Goal: Communication & Community: Answer question/provide support

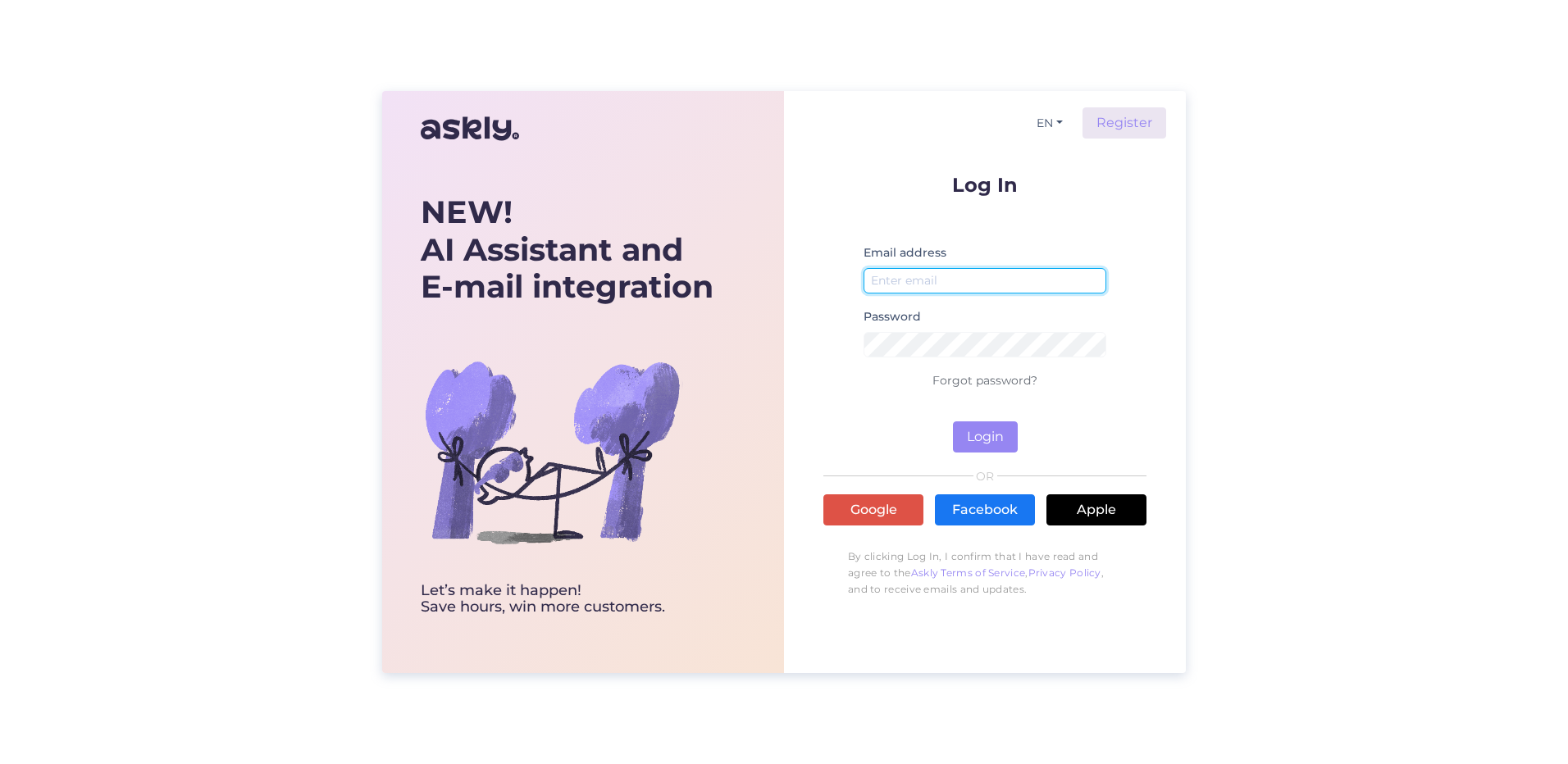
click at [987, 286] on input "email" at bounding box center [985, 281] width 243 height 26
type input "[EMAIL_ADDRESS][DOMAIN_NAME]"
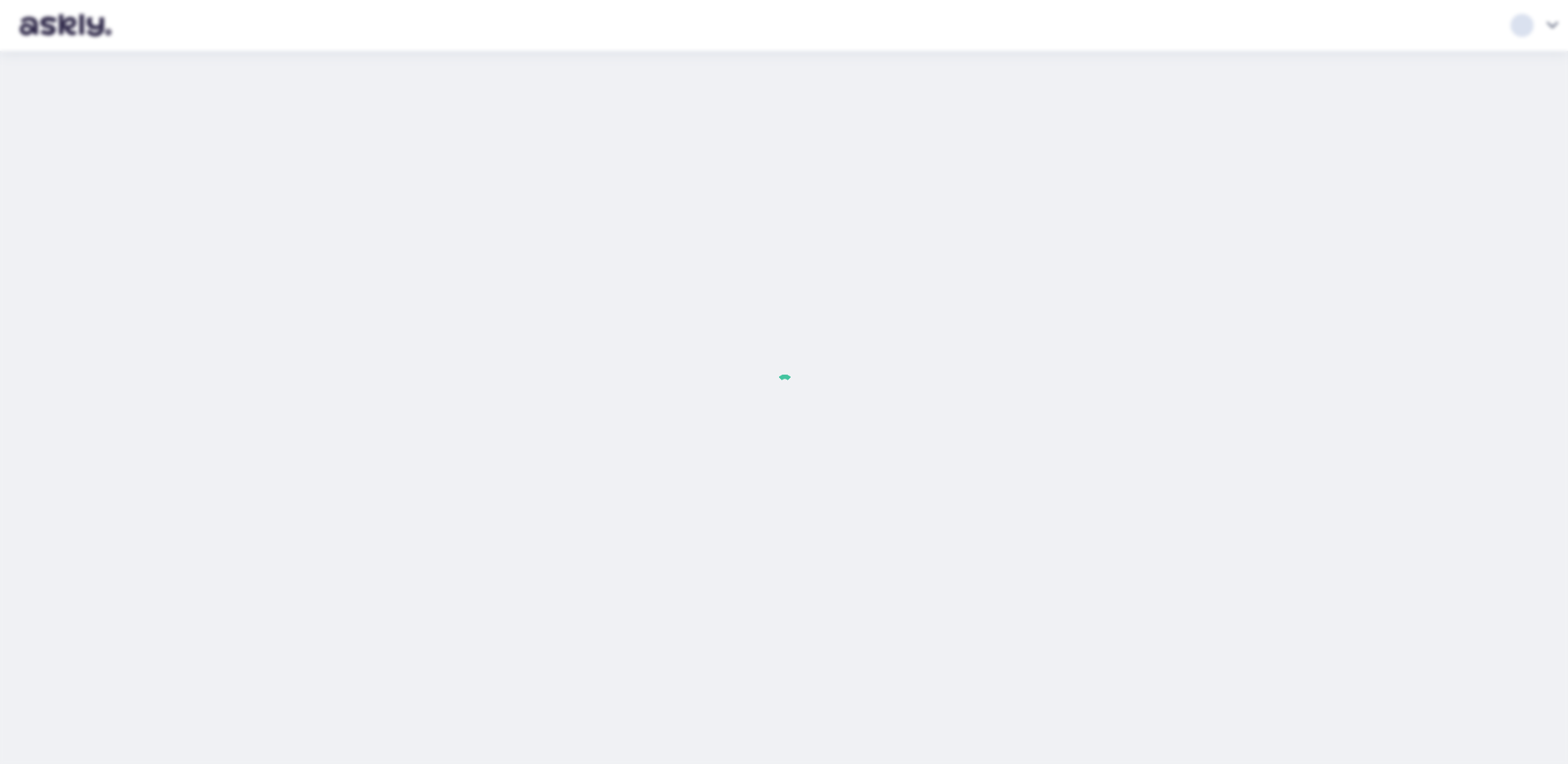
click at [999, 438] on div at bounding box center [784, 382] width 1568 height 764
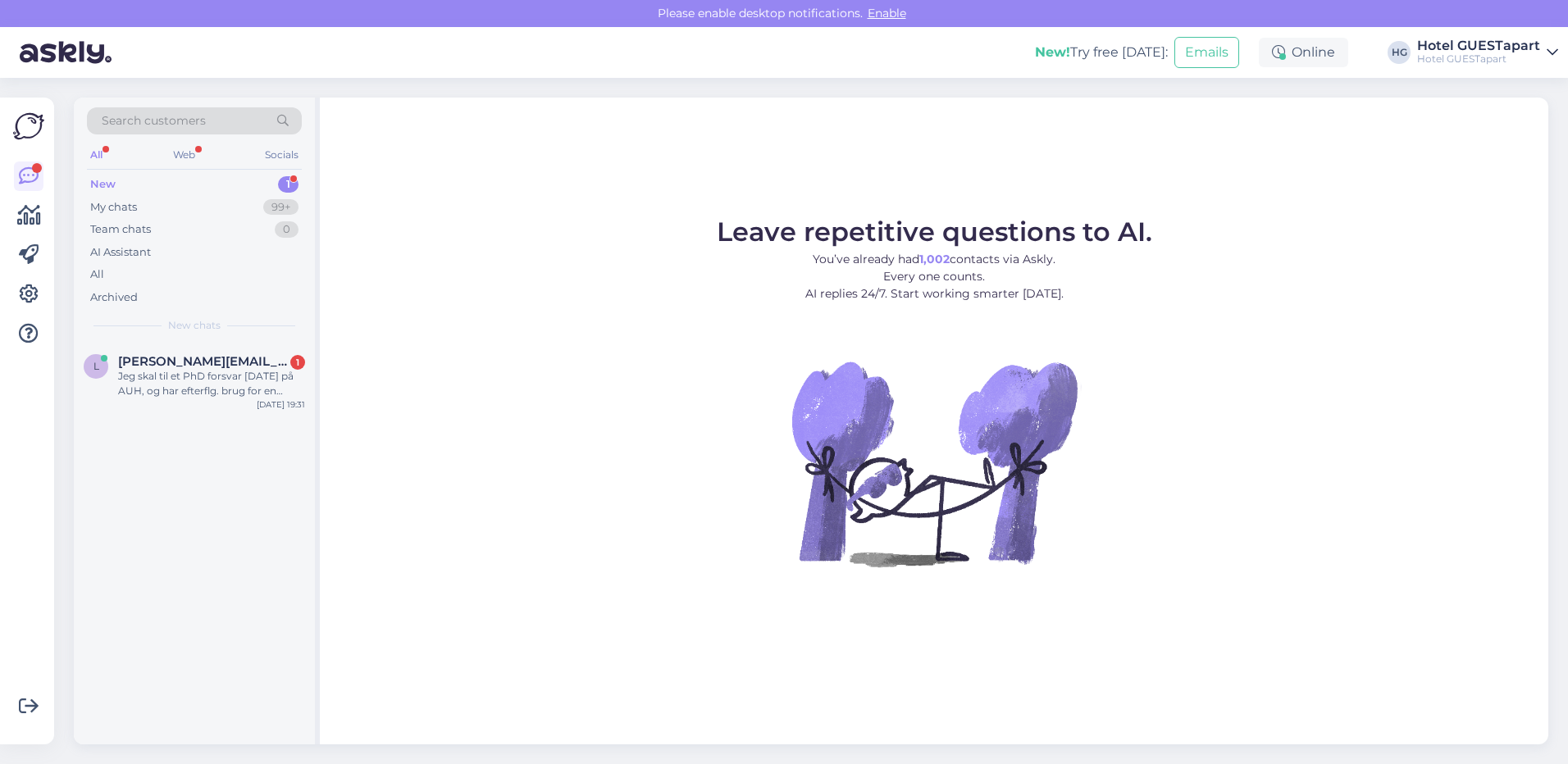
click at [159, 180] on div "New 1" at bounding box center [194, 184] width 215 height 23
click at [215, 350] on div "l [EMAIL_ADDRESS][DOMAIN_NAME] 1 Jeg skal til et PhD forsvar [DATE] på AUH, og …" at bounding box center [193, 380] width 241 height 73
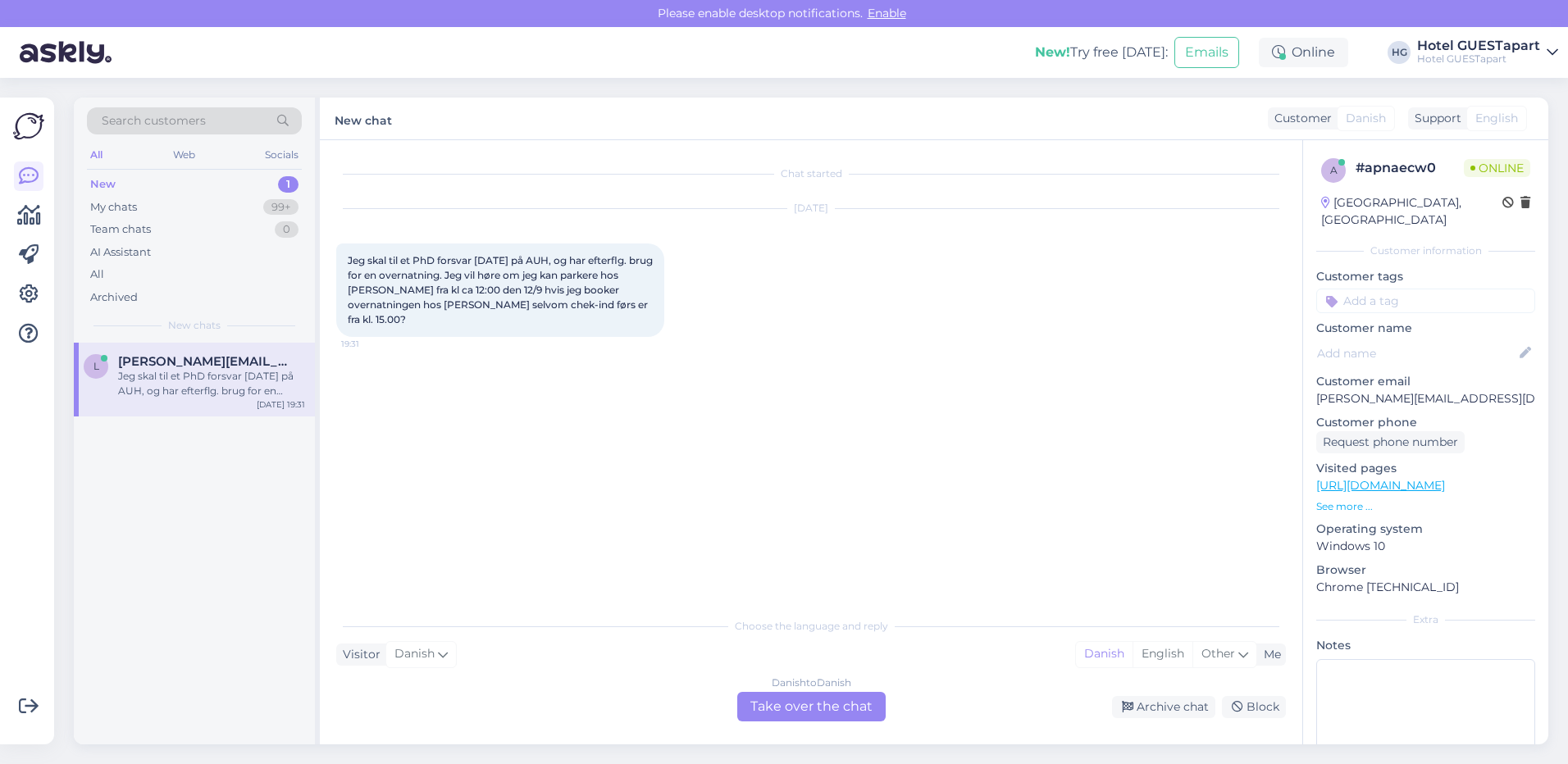
click at [807, 709] on div "Danish to Danish Take over the chat" at bounding box center [811, 707] width 149 height 30
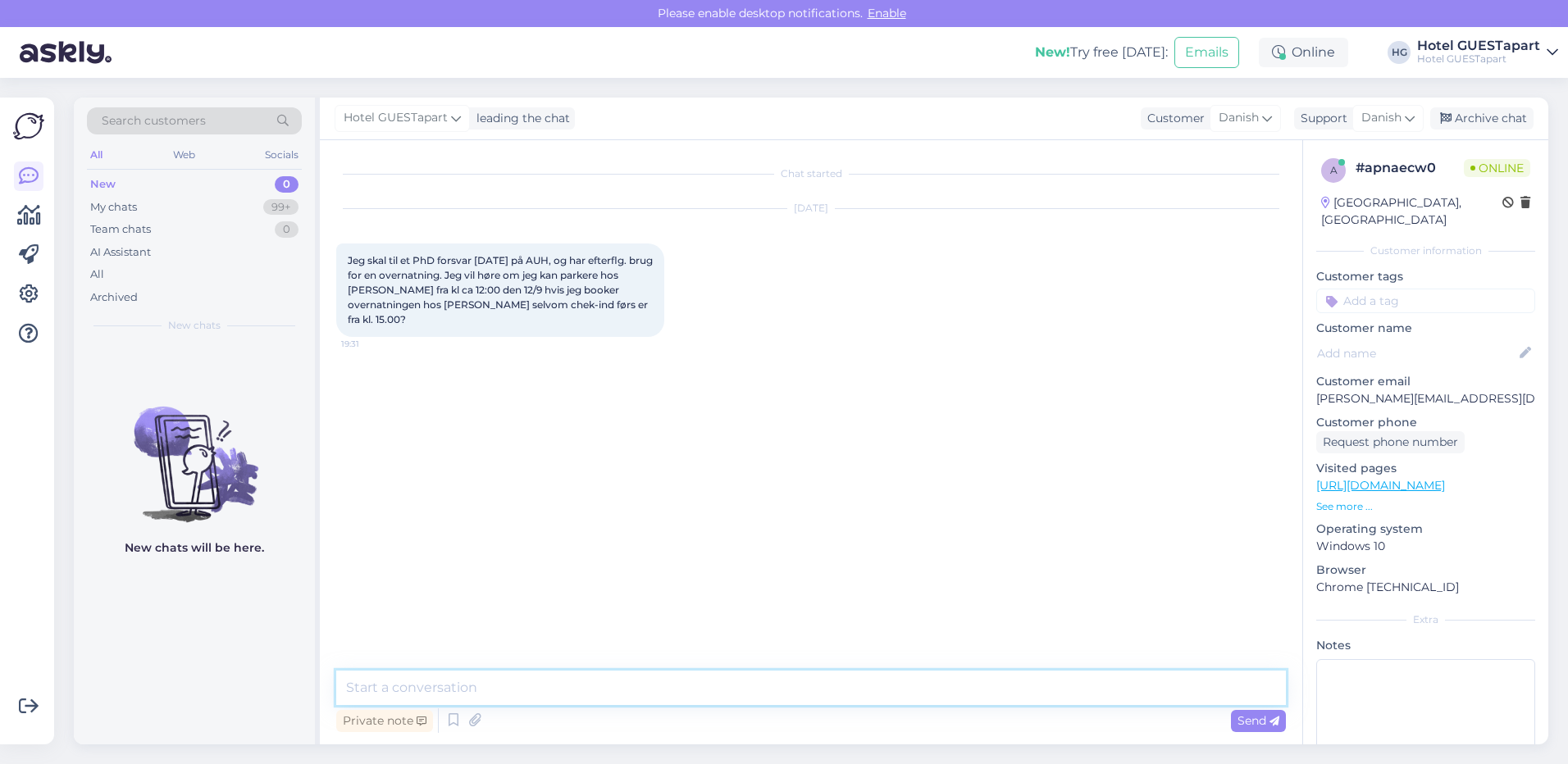
click at [571, 686] on textarea at bounding box center [810, 688] width 949 height 35
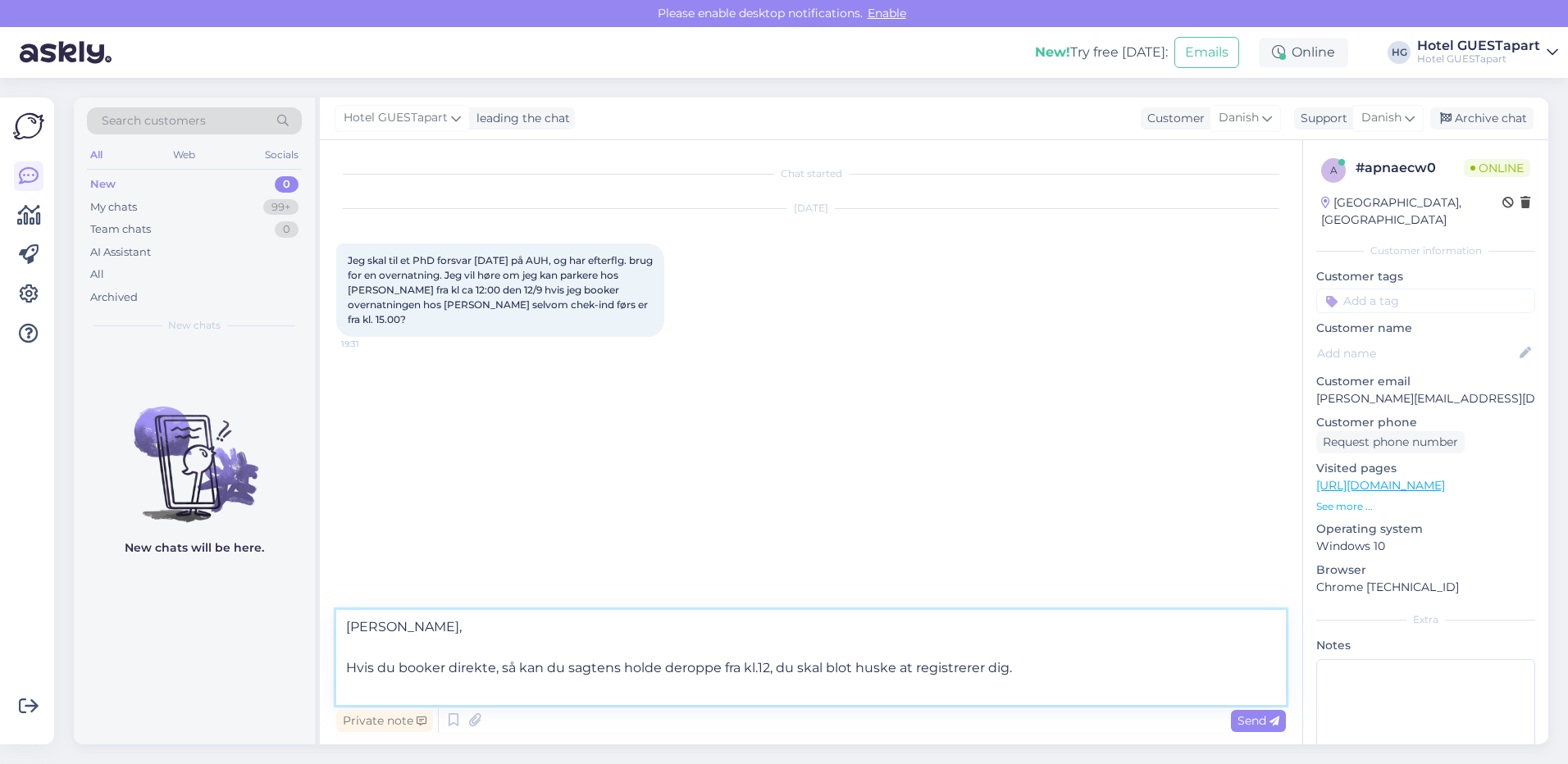
click at [1032, 656] on textarea "[PERSON_NAME], Hvis du booker direkte, så kan du sagtens holde deroppe fra kl.1…" at bounding box center [810, 658] width 949 height 95
click at [1021, 670] on textarea "[PERSON_NAME], Hvis du booker direkte, så kan du sagtens holde deroppe fra kl.1…" at bounding box center [810, 658] width 949 height 95
type textarea "[PERSON_NAME], Hvis du booker direkte, så kan du sagtens holde deroppe fra kl.1…"
click at [1261, 711] on div "Send" at bounding box center [1258, 721] width 55 height 22
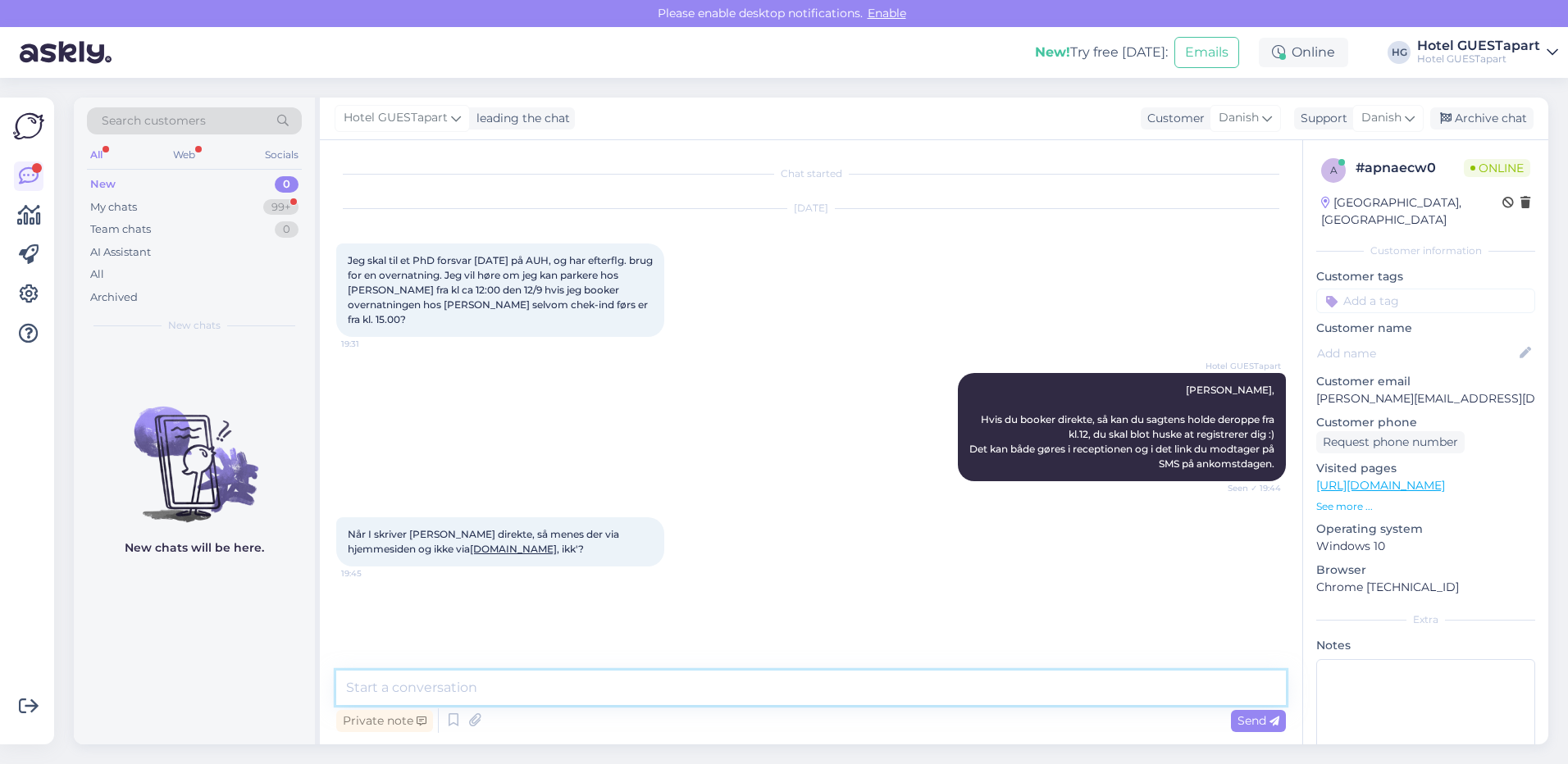
click at [410, 686] on textarea at bounding box center [810, 688] width 949 height 35
type textarea "J"
type textarea "j"
type textarea "K"
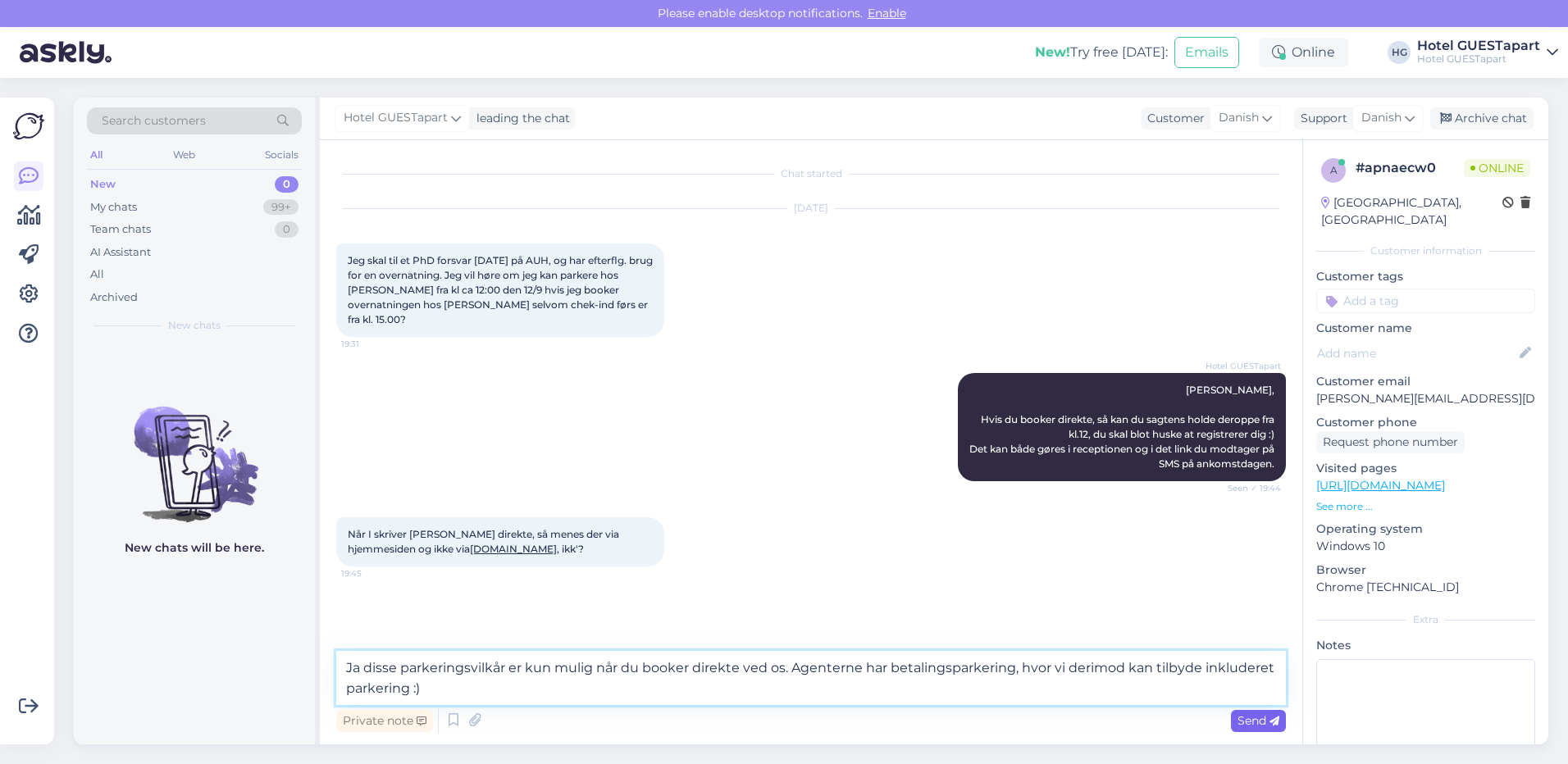
type textarea "Ja disse parkeringsvilkår er kun mulig når du booker direkte ved os. Agenterne …"
click at [1259, 722] on span "Send" at bounding box center [1258, 720] width 42 height 15
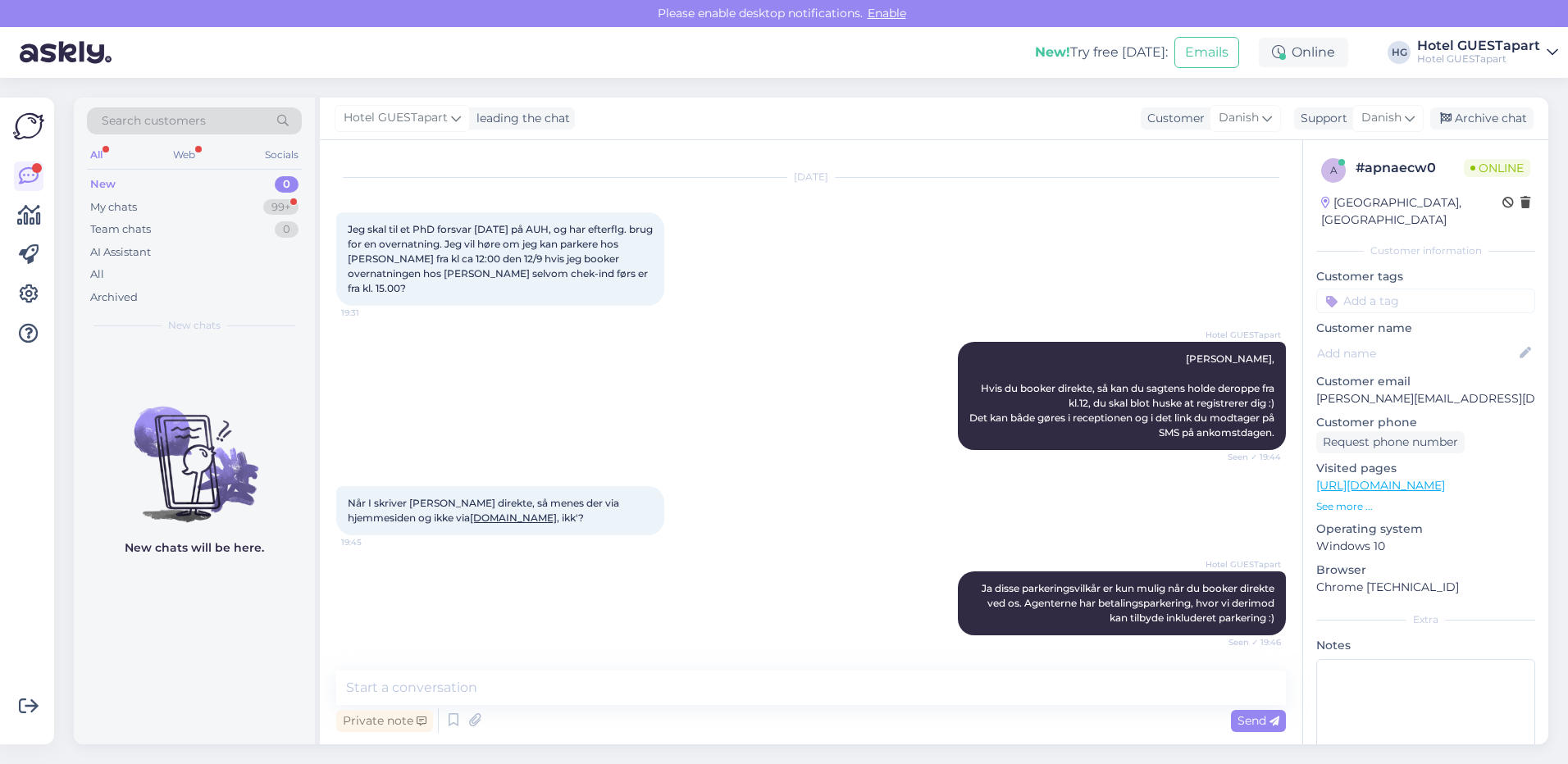
scroll to position [84, 0]
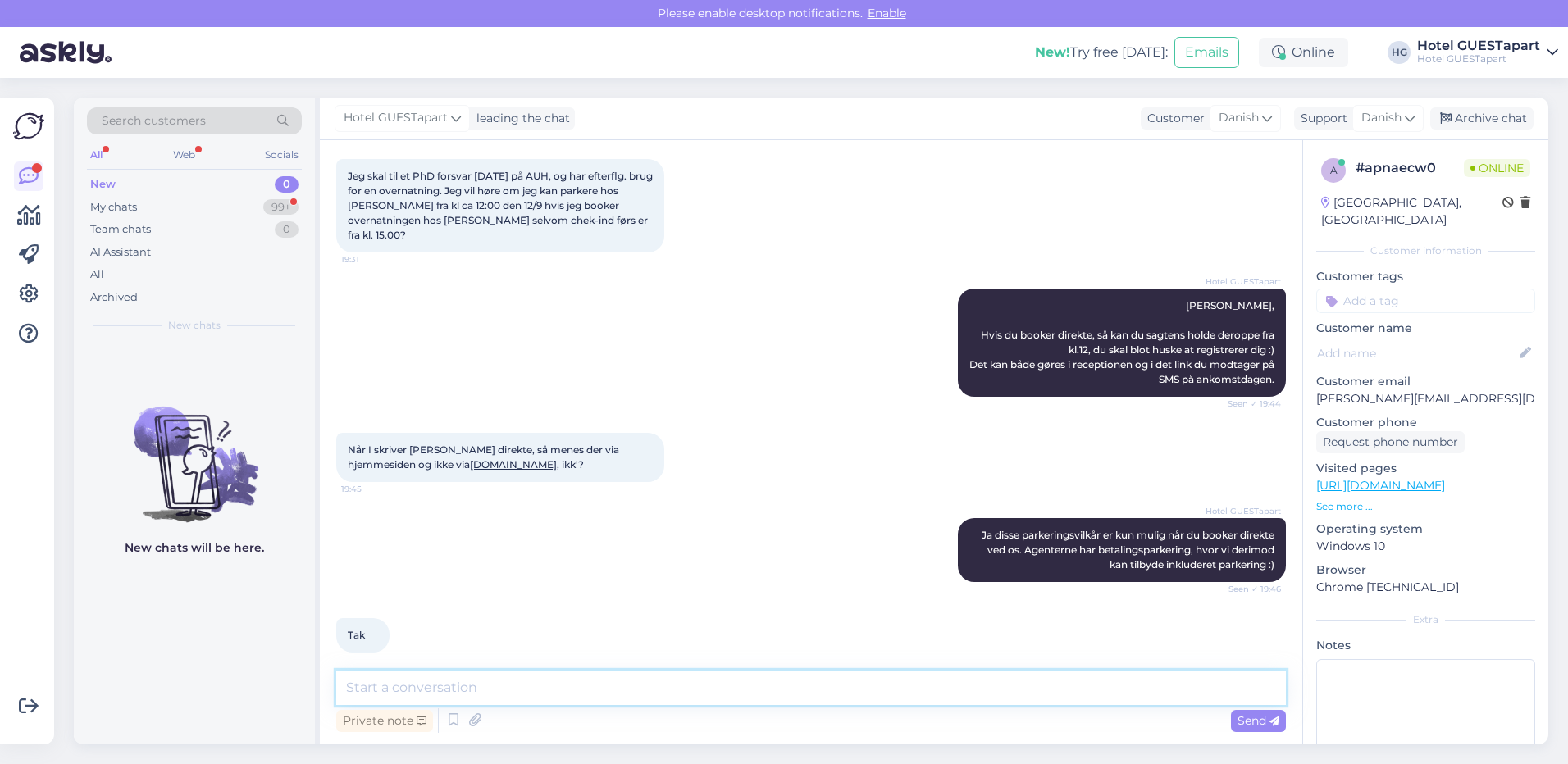
click at [468, 681] on textarea at bounding box center [810, 688] width 949 height 35
